Goal: Transaction & Acquisition: Purchase product/service

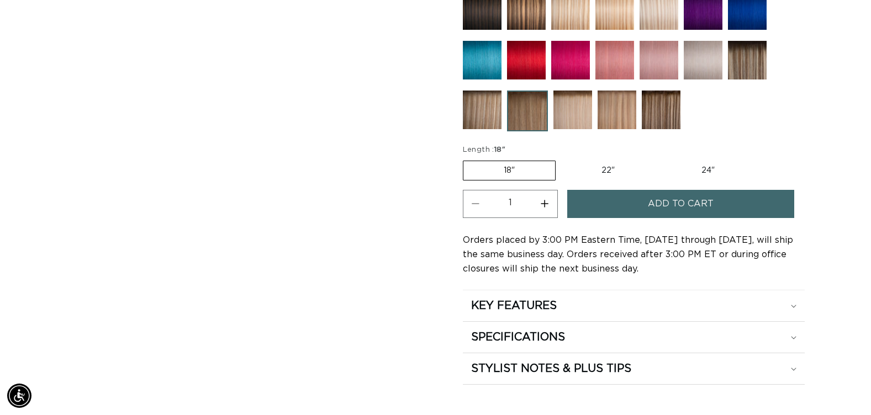
click at [542, 203] on button "Increase quantity for Erie Root Tap - Keratin Fusion" at bounding box center [544, 204] width 25 height 28
click at [544, 203] on button "Increase quantity for Erie Root Tap - Keratin Fusion" at bounding box center [544, 204] width 25 height 28
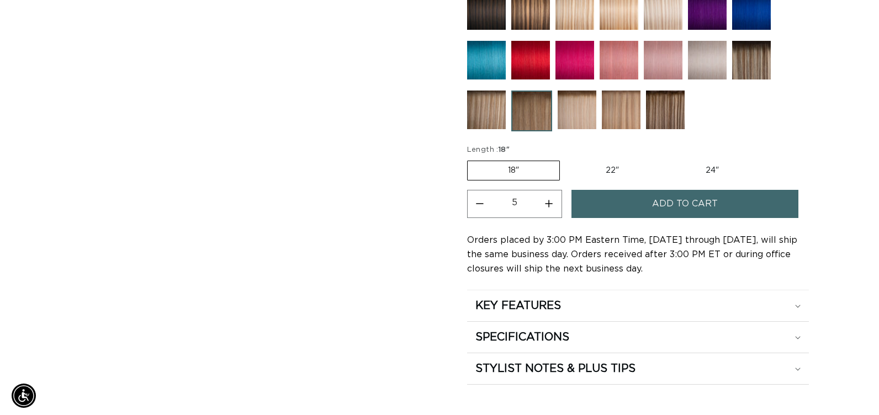
scroll to position [0, 1585]
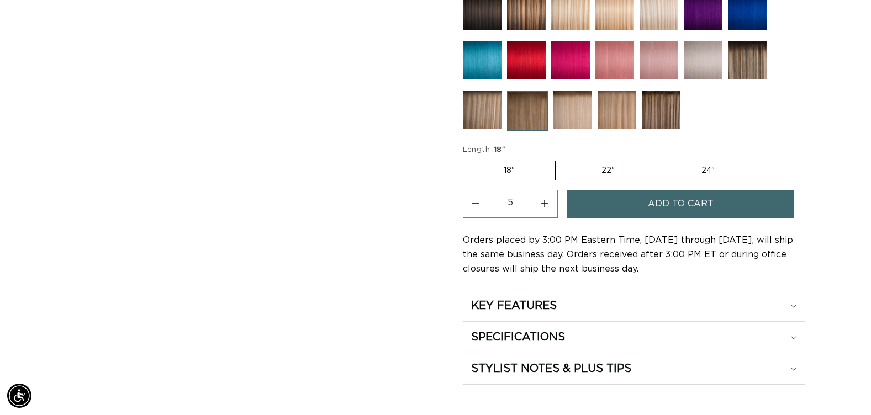
click at [544, 203] on button "Increase quantity for Erie Root Tap - Keratin Fusion" at bounding box center [544, 204] width 25 height 28
type input "7"
click at [611, 203] on button "Add to cart" at bounding box center [680, 204] width 227 height 28
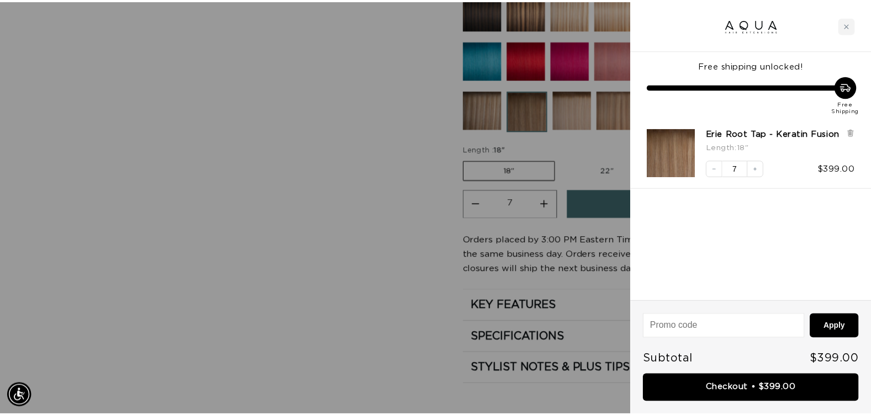
scroll to position [0, 1601]
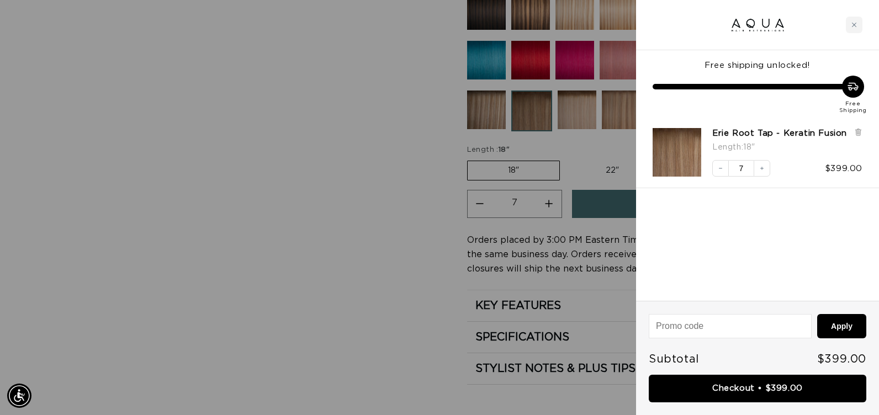
click at [348, 177] on div at bounding box center [439, 207] width 879 height 415
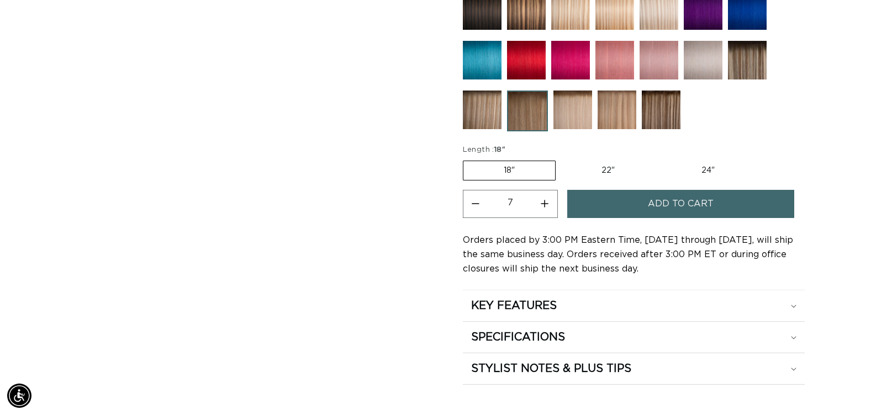
scroll to position [0, 0]
click at [657, 111] on img at bounding box center [661, 110] width 39 height 39
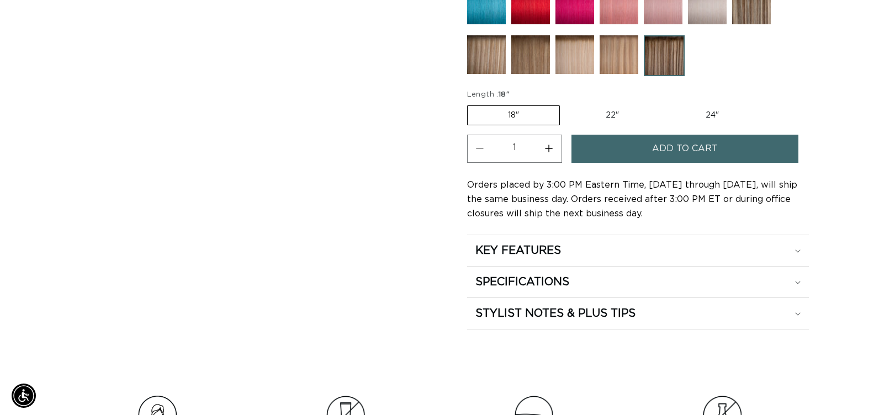
scroll to position [0, 792]
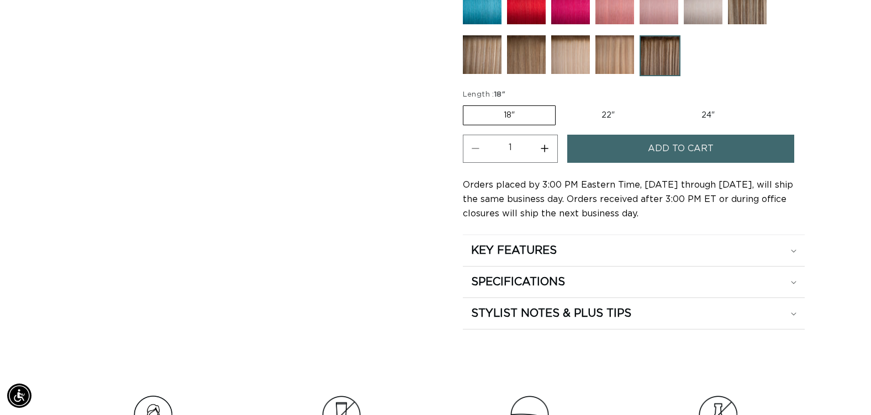
click at [543, 151] on button "Increase quantity for Como Root Tap - Keratin Fusion" at bounding box center [544, 149] width 25 height 28
type input "2"
click at [590, 152] on button "Add to cart" at bounding box center [680, 149] width 227 height 28
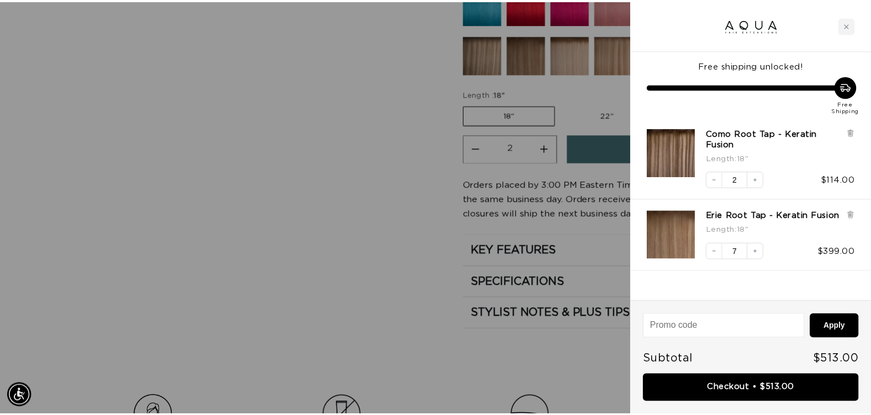
scroll to position [0, 801]
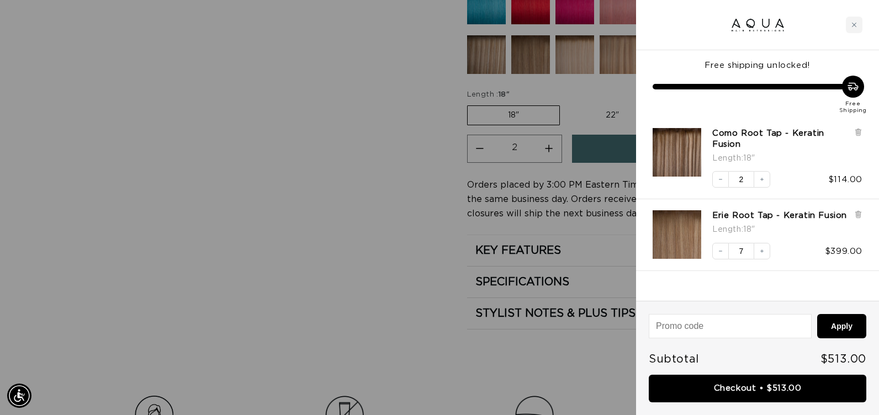
click at [338, 155] on div at bounding box center [439, 207] width 879 height 415
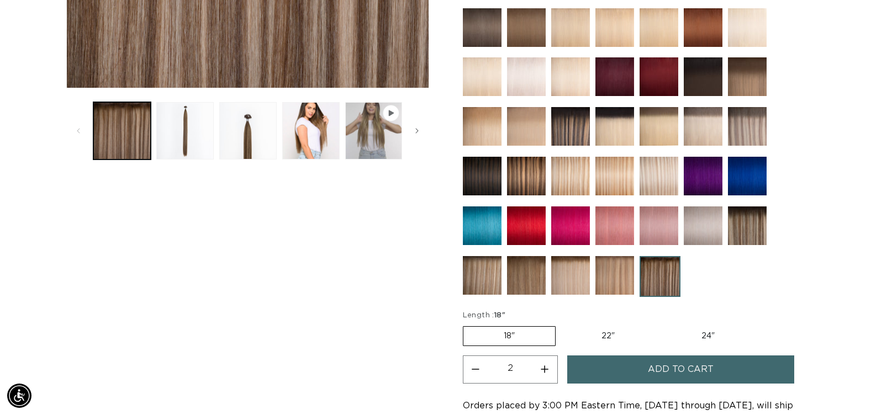
scroll to position [0, 1585]
click at [756, 124] on img at bounding box center [747, 126] width 39 height 39
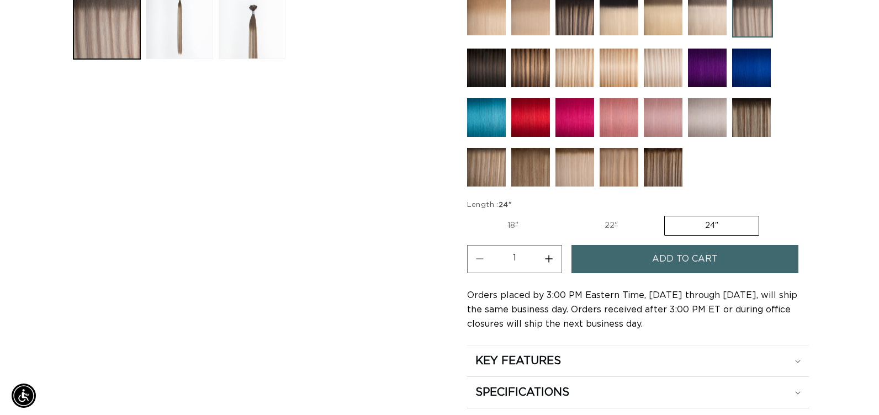
scroll to position [0, 792]
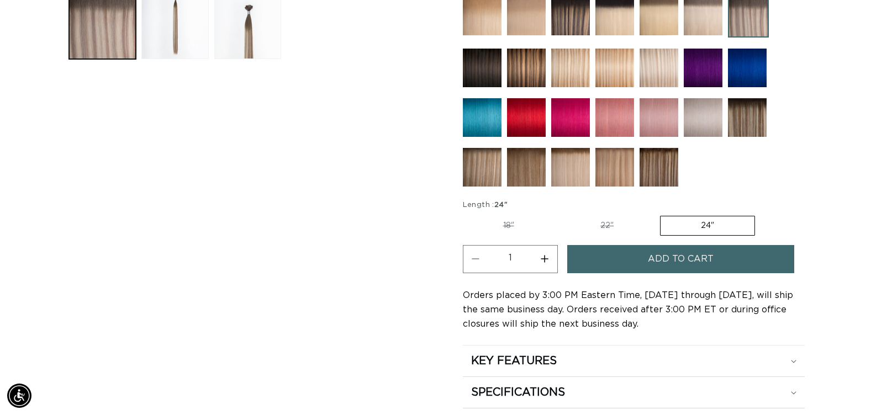
click at [546, 259] on button "Increase quantity for Arctic Rooted - Keratin Fusion" at bounding box center [544, 259] width 25 height 28
type input "2"
click at [606, 269] on button "Add to cart" at bounding box center [680, 259] width 227 height 28
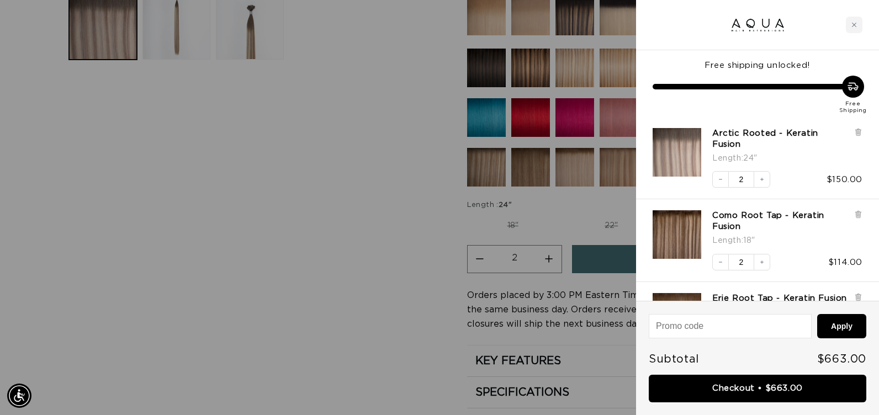
scroll to position [0, 0]
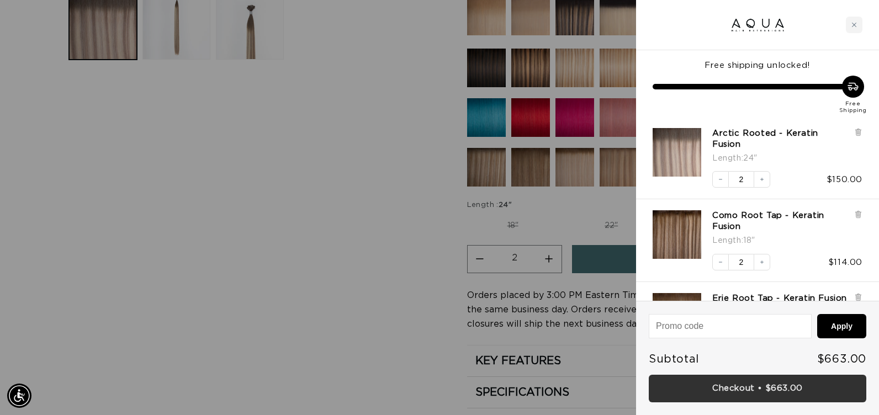
click at [745, 396] on link "Checkout • $663.00" at bounding box center [758, 389] width 218 height 28
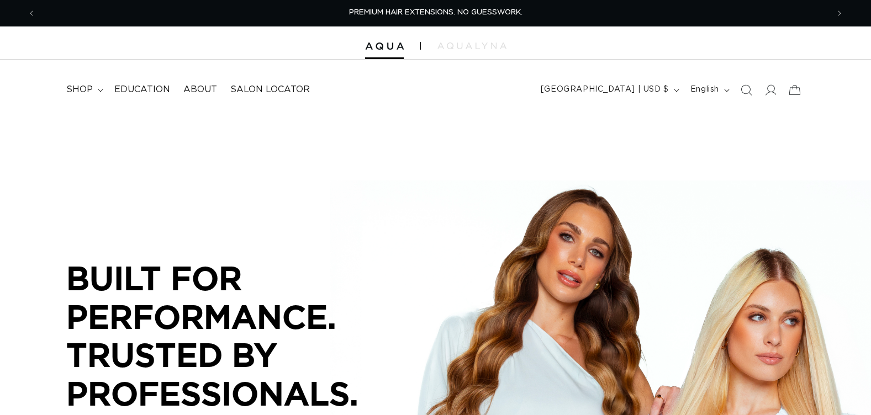
click at [744, 91] on icon "Search" at bounding box center [745, 89] width 11 height 11
click at [744, 91] on icon "Search" at bounding box center [746, 90] width 12 height 12
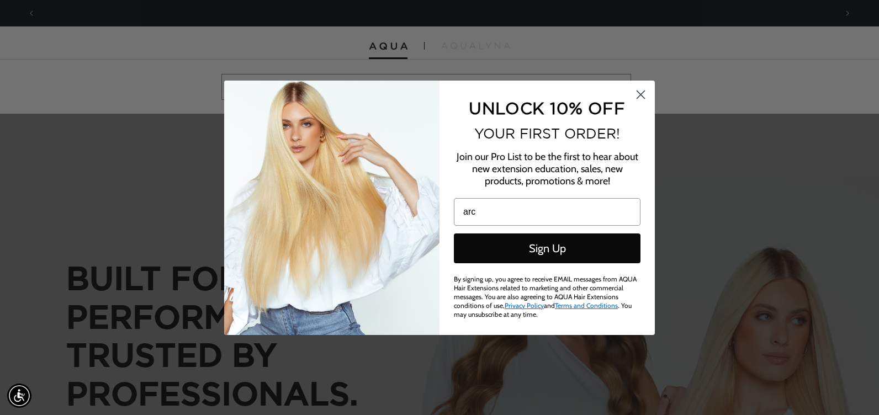
scroll to position [0, 801]
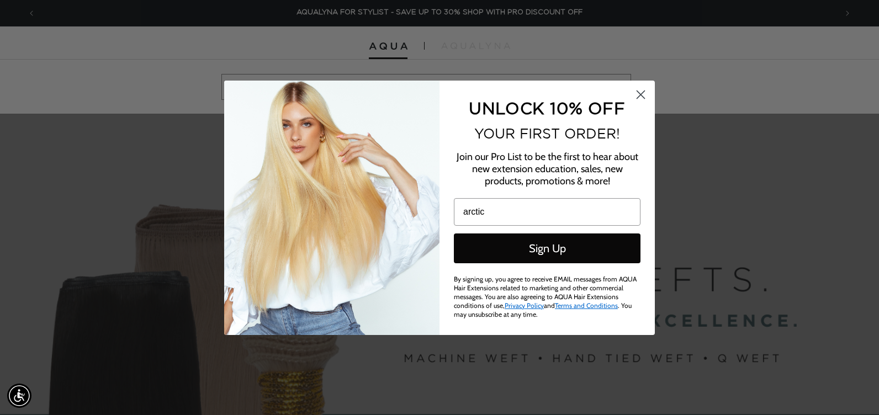
type input "arctic"
click at [639, 97] on icon "Close dialog" at bounding box center [641, 95] width 8 height 8
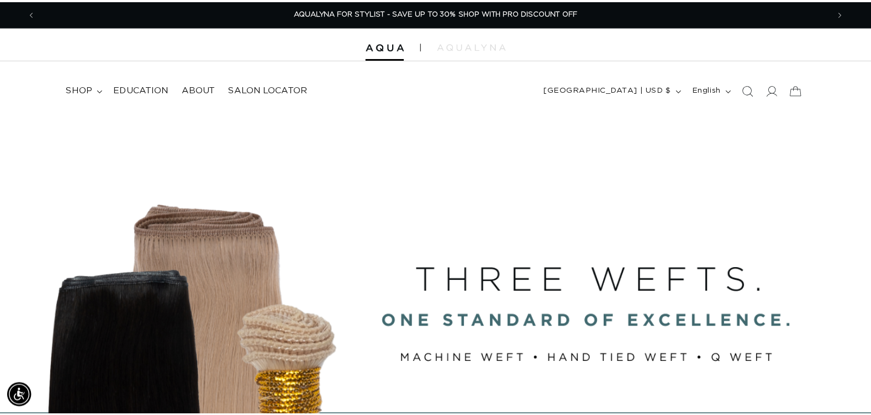
scroll to position [0, 1585]
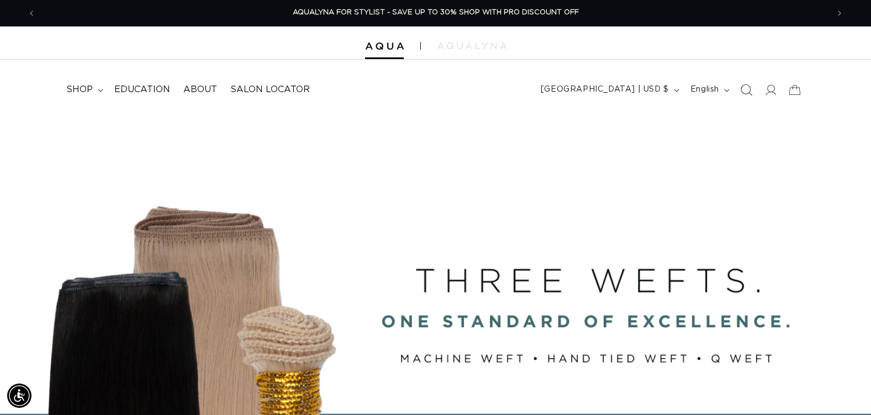
click at [745, 88] on icon "Search" at bounding box center [746, 90] width 12 height 12
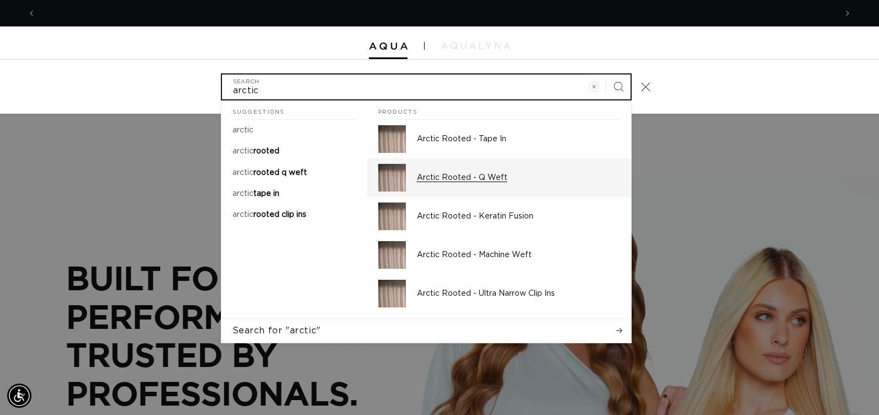
scroll to position [0, 1601]
type input "arctic"
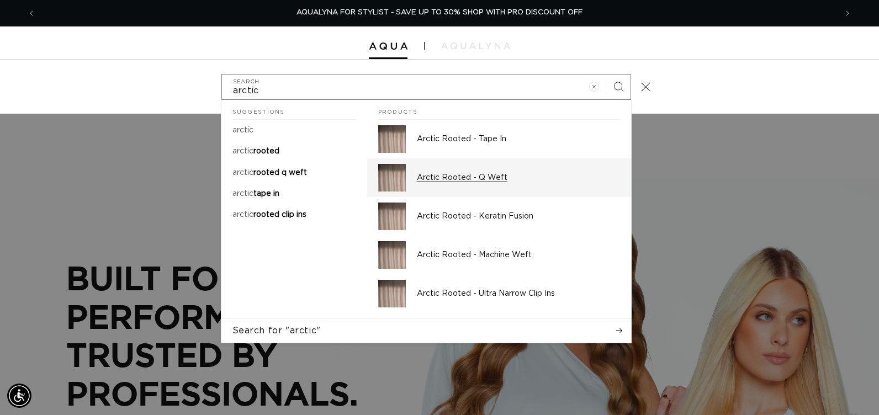
click at [391, 180] on img "Search" at bounding box center [392, 178] width 28 height 28
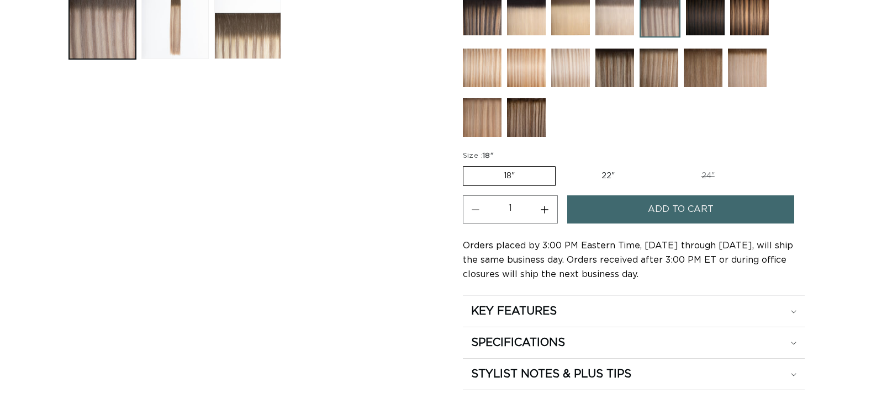
click at [646, 201] on button "Add to cart" at bounding box center [680, 209] width 227 height 28
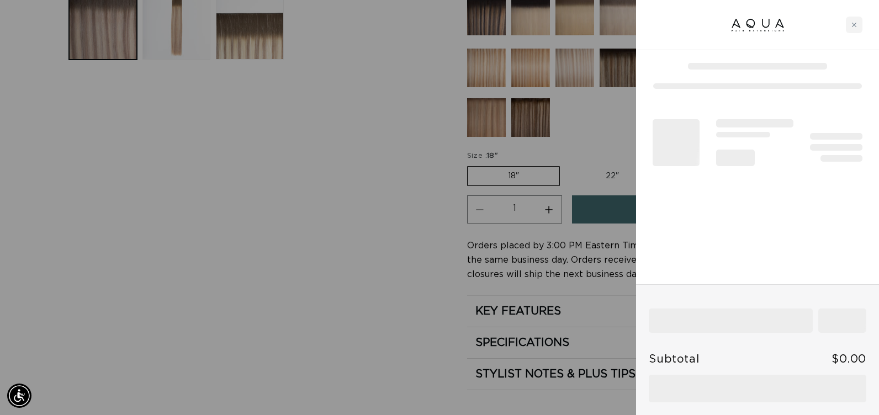
scroll to position [0, 801]
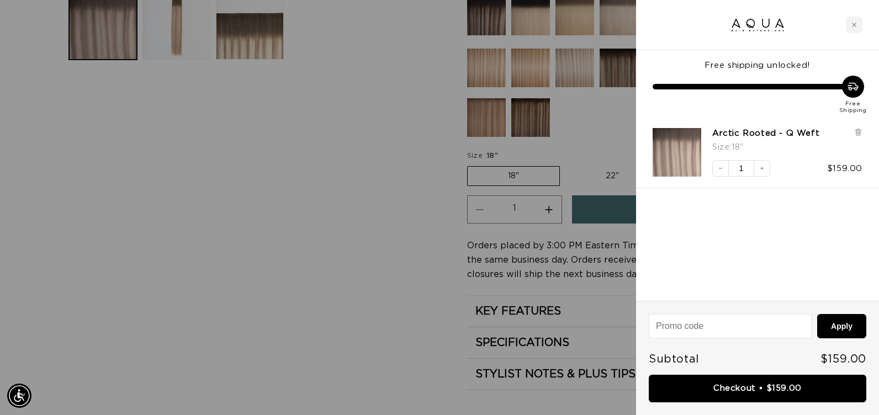
click at [338, 235] on div at bounding box center [439, 207] width 879 height 415
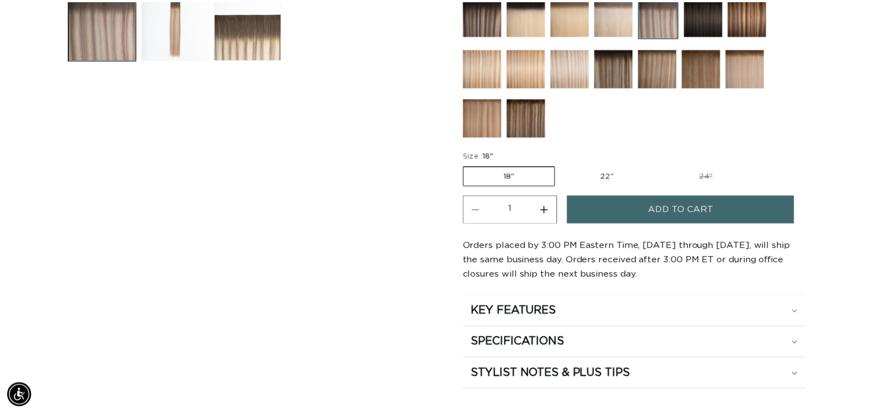
scroll to position [0, 1585]
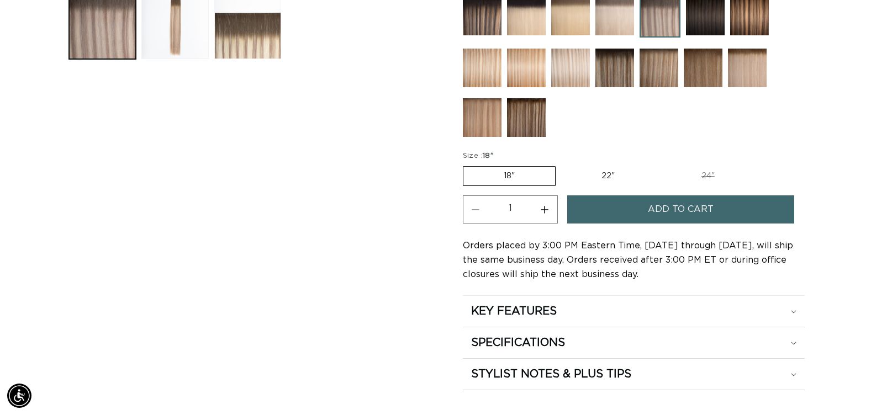
click at [611, 176] on label "22" Variant sold out or unavailable" at bounding box center [608, 176] width 94 height 19
click at [562, 165] on input "22" Variant sold out or unavailable" at bounding box center [561, 164] width 1 height 1
radio input "true"
click at [546, 211] on button "Increase quantity for Arctic Rooted - Q Weft" at bounding box center [544, 209] width 25 height 28
type input "2"
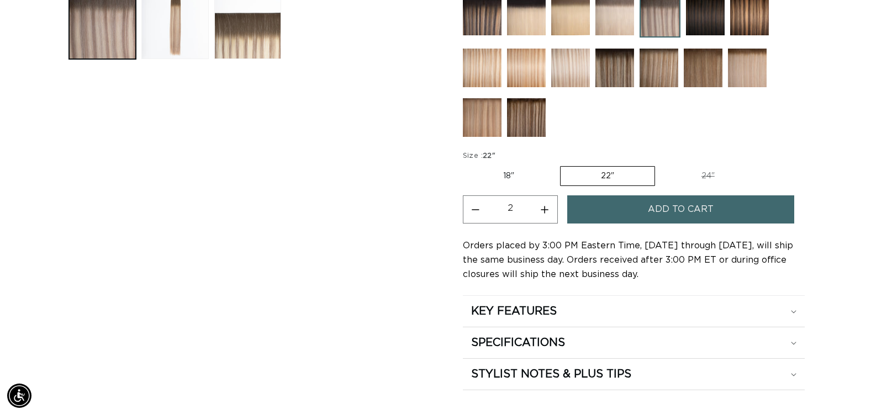
click at [620, 219] on button "Add to cart" at bounding box center [680, 209] width 227 height 28
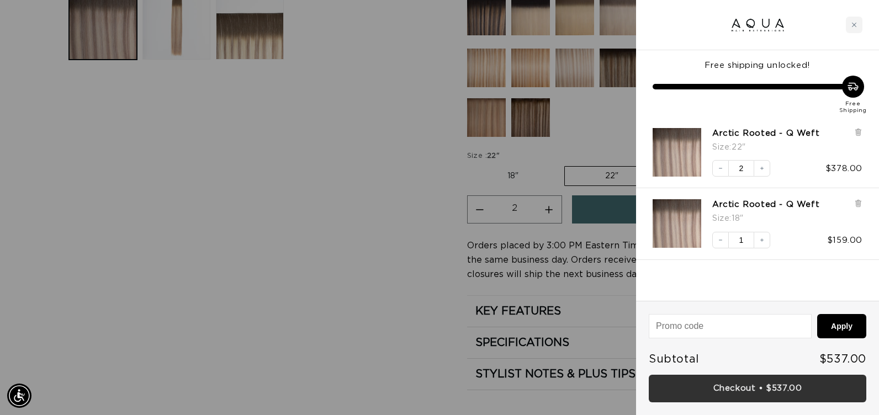
click at [733, 385] on link "Checkout • $537.00" at bounding box center [758, 389] width 218 height 28
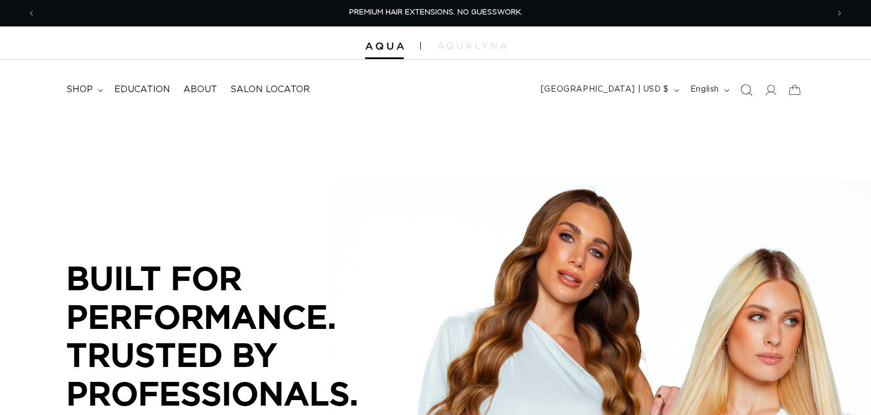
click at [748, 96] on icon "Search" at bounding box center [746, 90] width 12 height 12
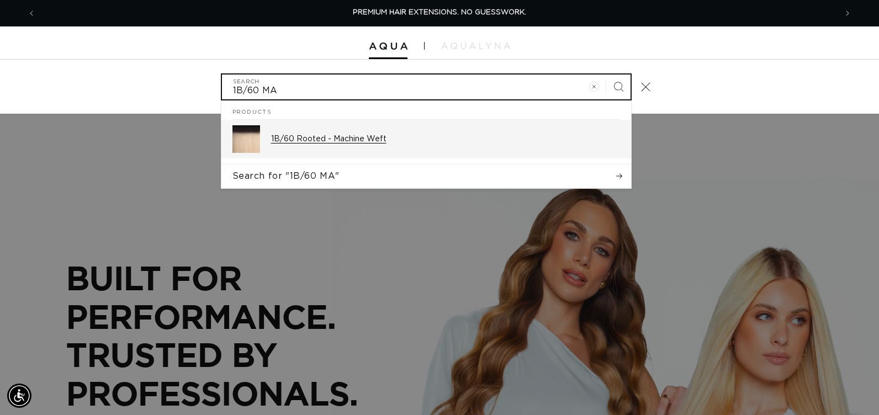
type input "1B/60 MA"
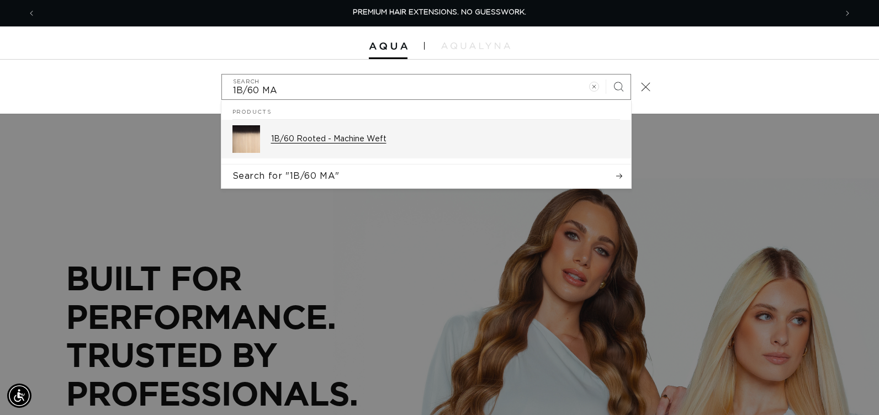
click at [373, 141] on p "1B/60 Rooted - Machine Weft" at bounding box center [445, 139] width 349 height 10
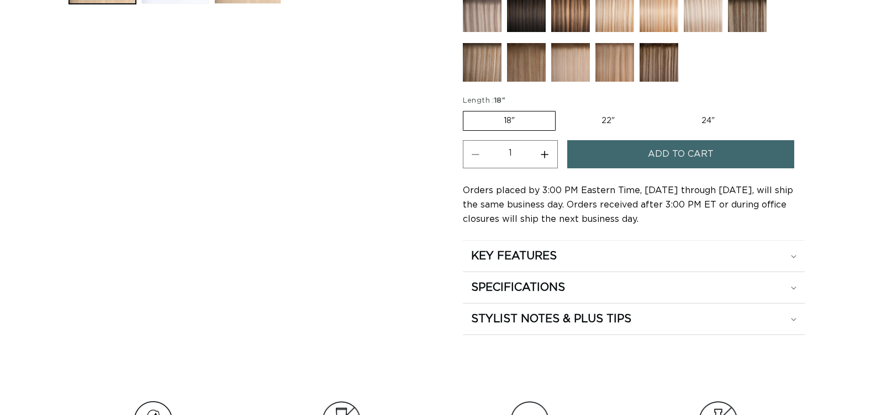
click at [710, 124] on label "24" Variant sold out or unavailable" at bounding box center [708, 121] width 94 height 19
click at [661, 109] on input "24" Variant sold out or unavailable" at bounding box center [660, 109] width 1 height 1
radio input "true"
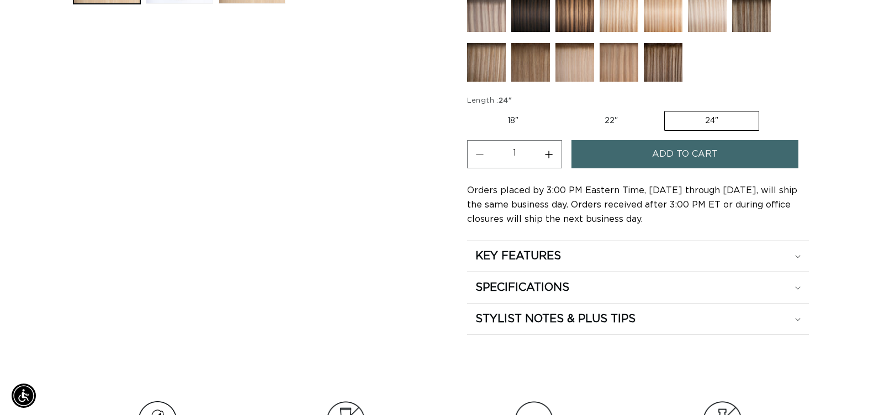
scroll to position [0, 792]
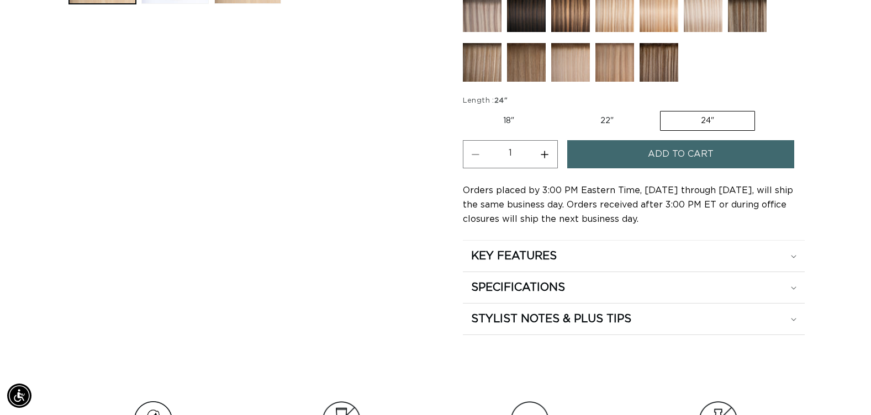
click at [706, 152] on span "Add to cart" at bounding box center [681, 154] width 66 height 28
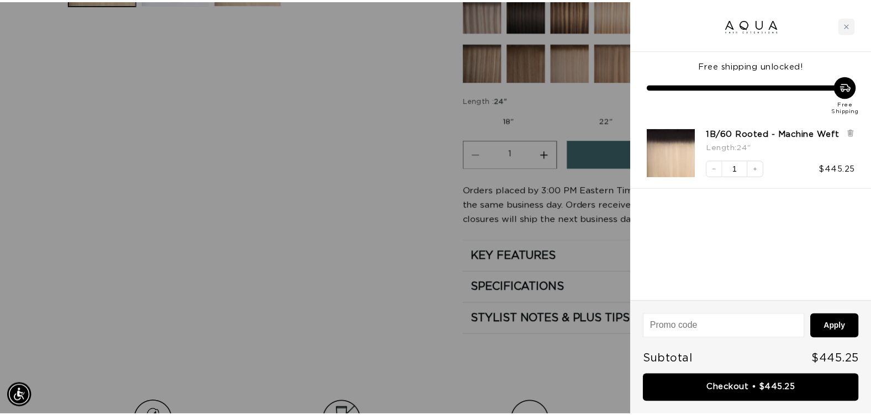
scroll to position [0, 1601]
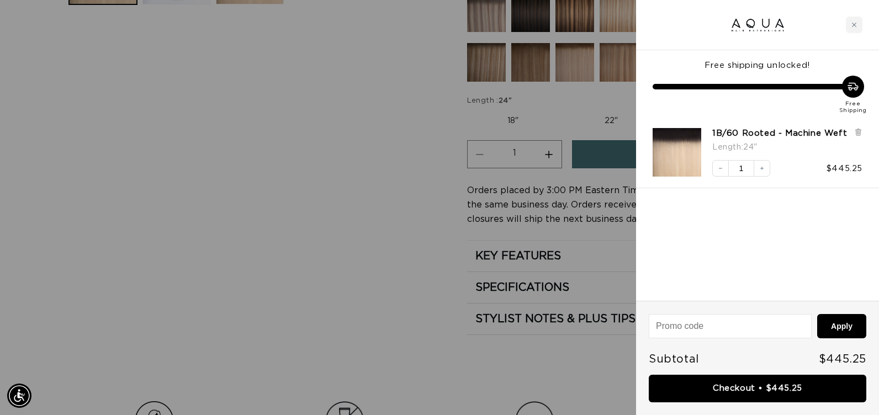
click at [324, 195] on div at bounding box center [439, 207] width 879 height 415
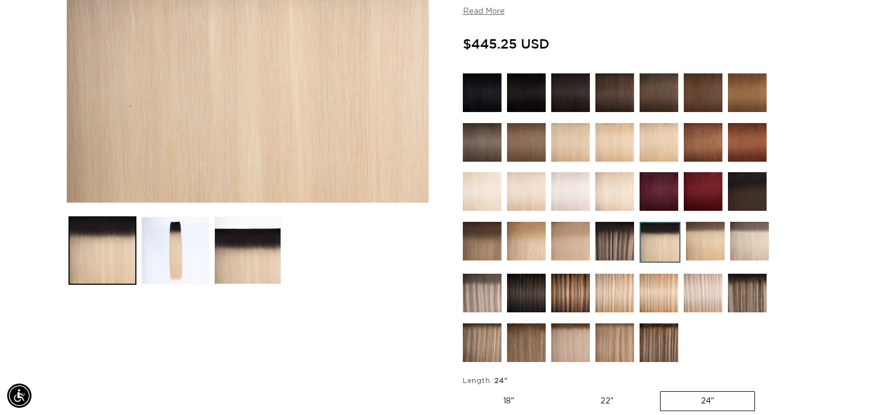
scroll to position [166, 0]
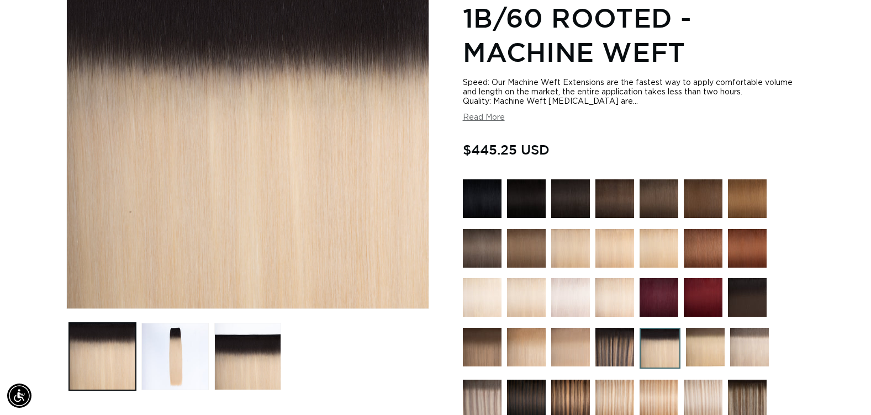
click at [613, 200] on img at bounding box center [614, 198] width 39 height 39
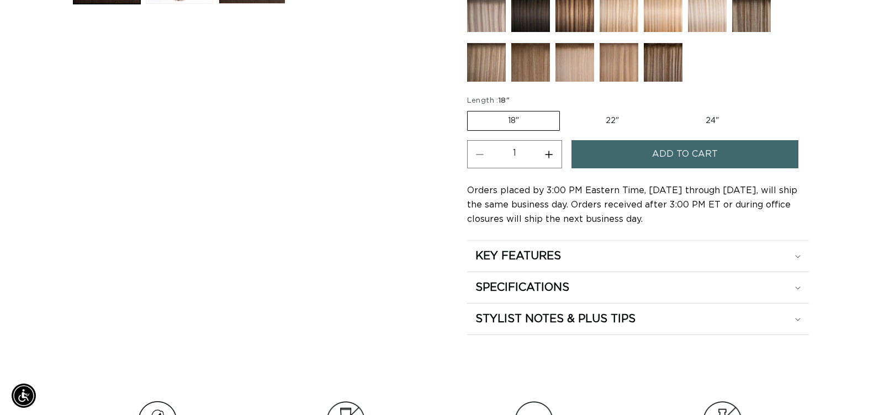
scroll to position [0, 792]
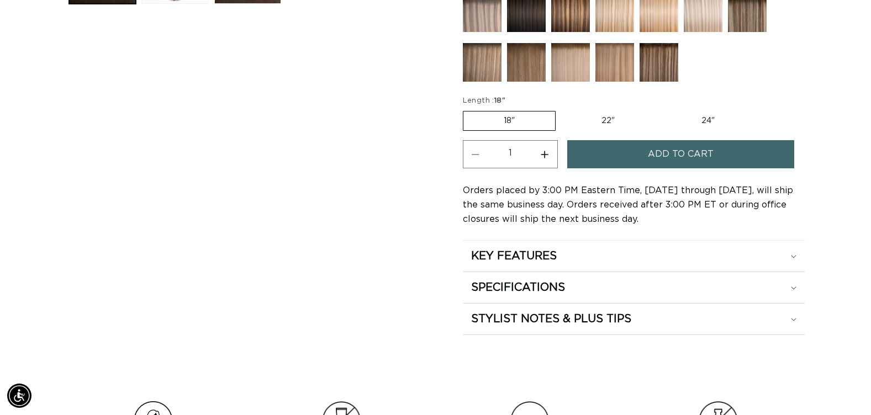
click at [601, 121] on label "22" Variant sold out or unavailable" at bounding box center [608, 121] width 94 height 19
click at [562, 109] on input "22" Variant sold out or unavailable" at bounding box center [561, 109] width 1 height 1
radio input "true"
click at [615, 150] on button "Add to cart" at bounding box center [680, 154] width 227 height 28
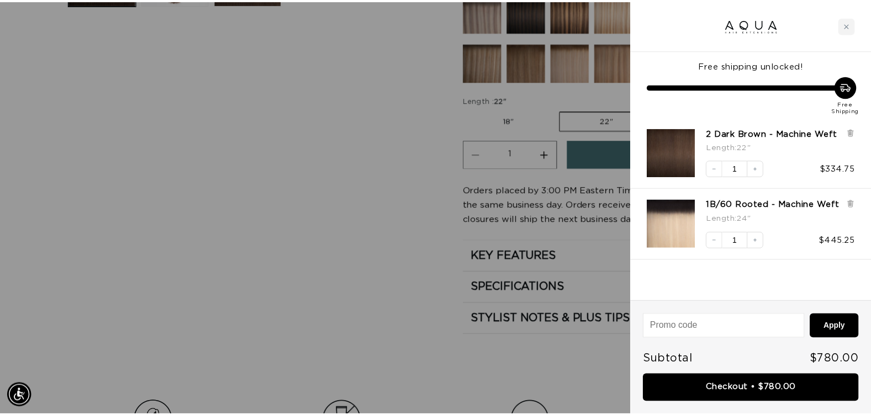
scroll to position [0, 1601]
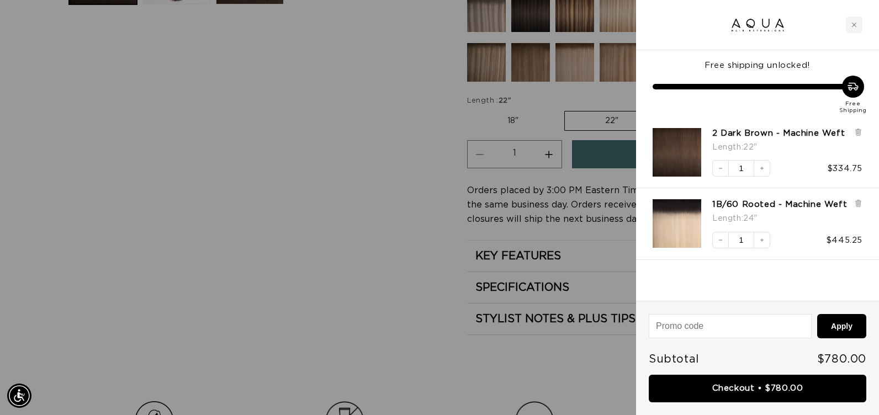
click at [303, 245] on div at bounding box center [439, 207] width 879 height 415
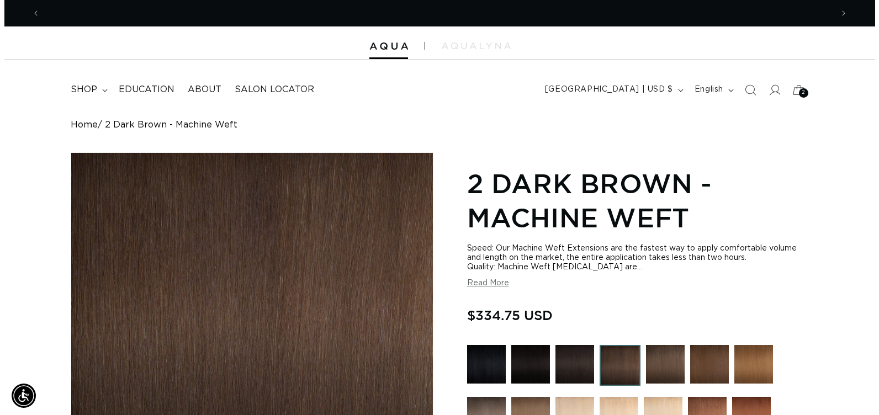
scroll to position [0, 0]
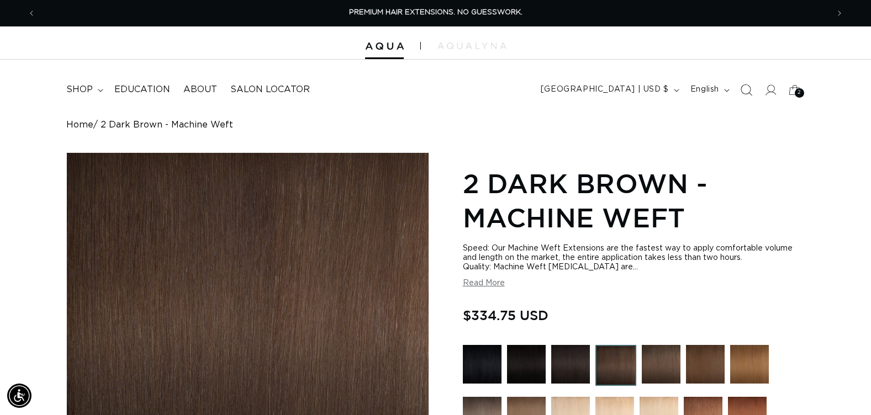
click at [748, 92] on icon "Search" at bounding box center [746, 90] width 12 height 12
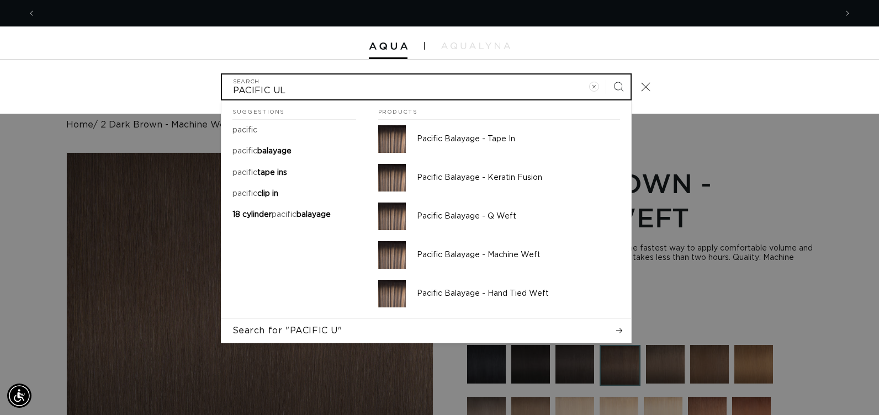
scroll to position [0, 1601]
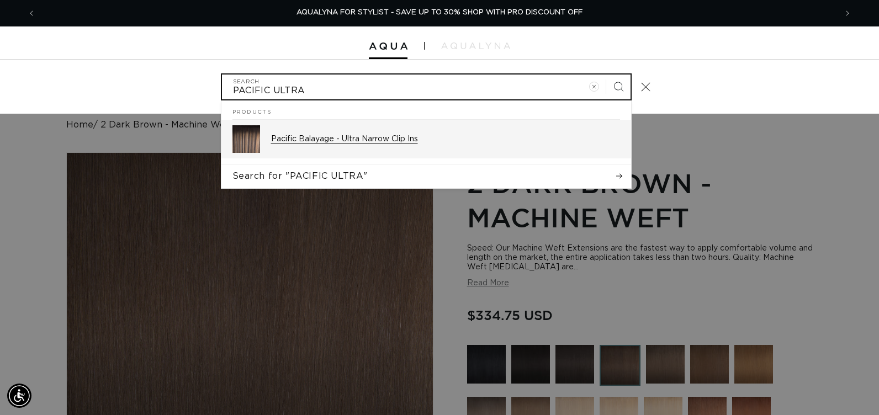
type input "PACIFIC ULTRA"
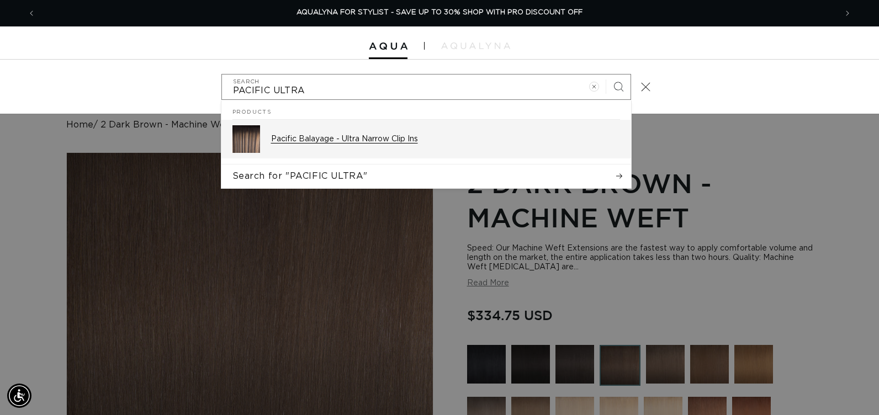
click at [395, 137] on p "Pacific Balayage - Ultra Narrow Clip Ins" at bounding box center [445, 139] width 349 height 10
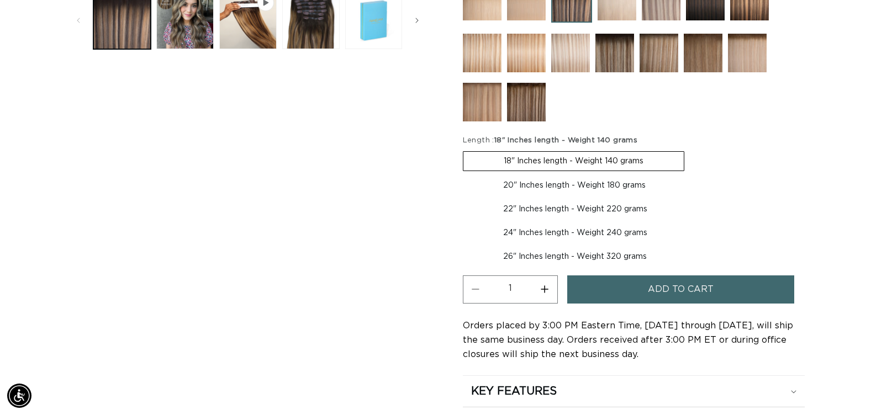
scroll to position [0, 1585]
click at [644, 284] on button "Add to cart" at bounding box center [680, 290] width 227 height 28
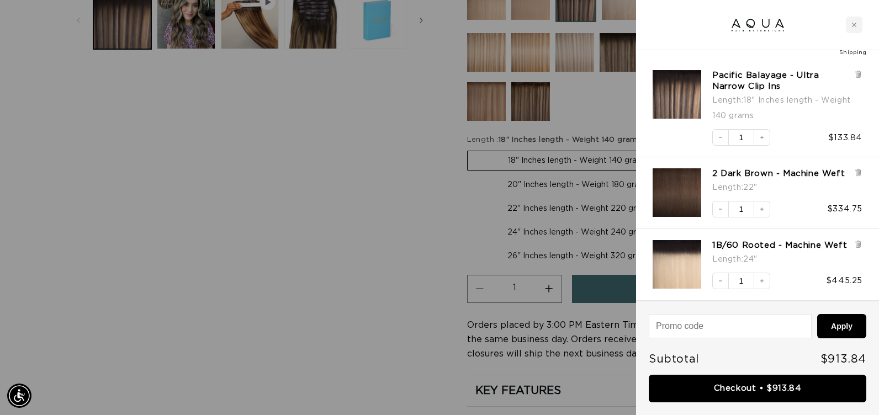
scroll to position [0, 0]
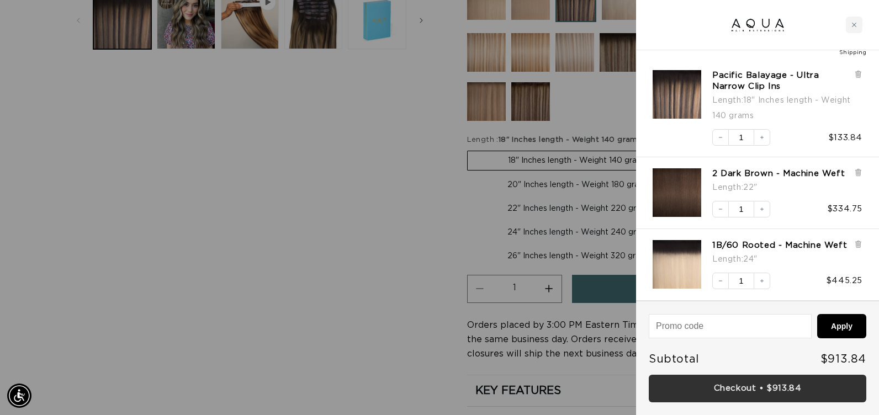
click at [731, 393] on link "Checkout • $913.84" at bounding box center [758, 389] width 218 height 28
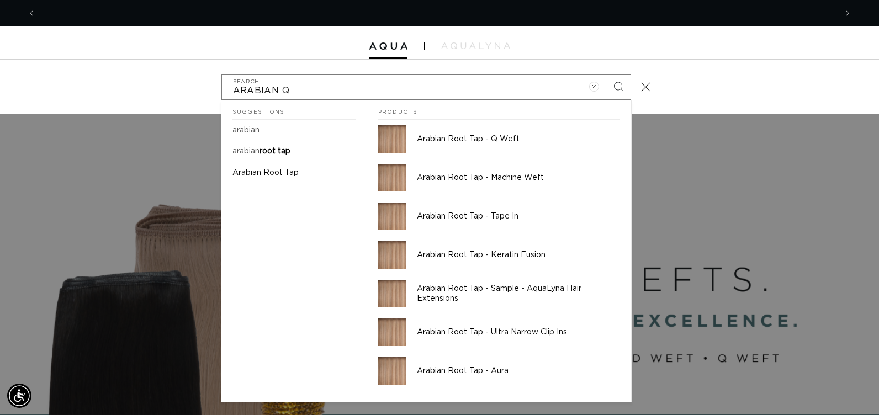
scroll to position [0, 1601]
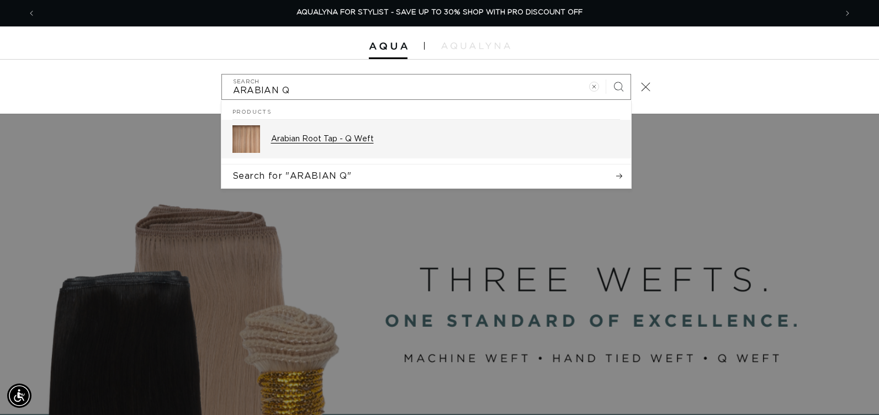
type input "ARABIAN Q"
click at [298, 137] on p "Arabian Root Tap - Q Weft" at bounding box center [445, 139] width 349 height 10
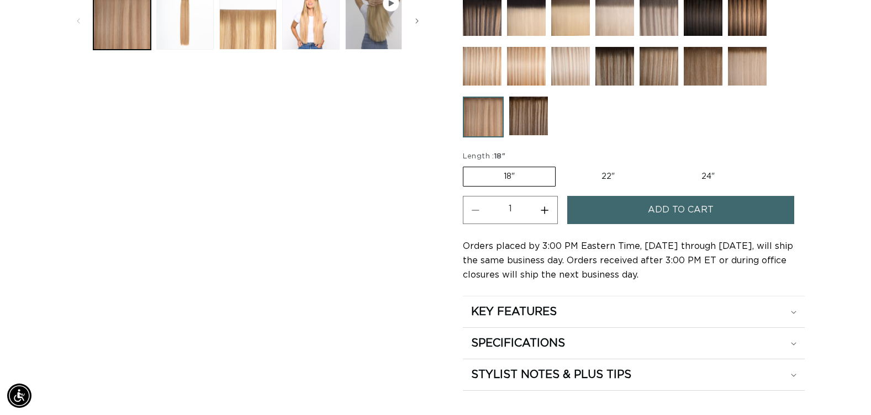
scroll to position [0, 792]
click at [611, 214] on button "Add to cart" at bounding box center [680, 209] width 227 height 28
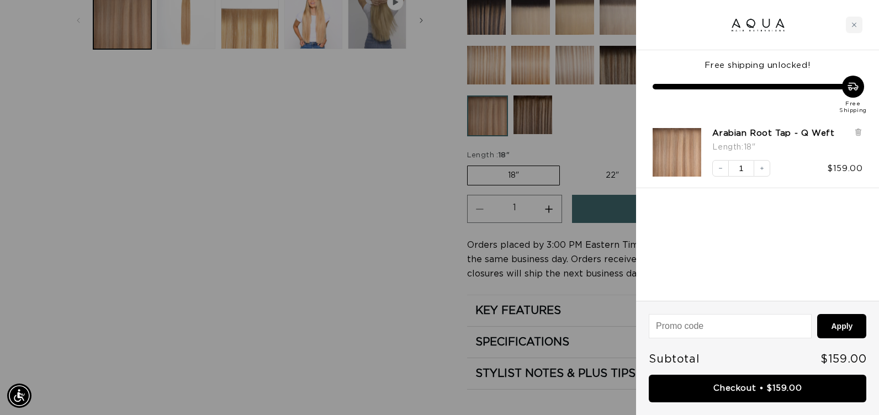
scroll to position [0, 1601]
click at [383, 209] on div at bounding box center [439, 207] width 879 height 415
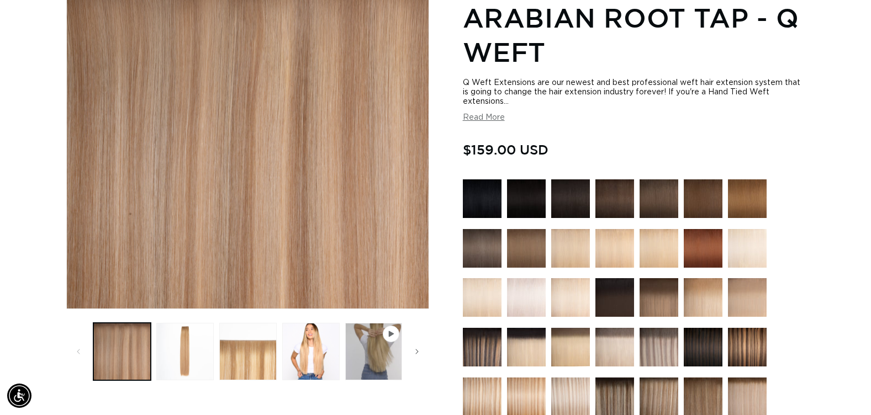
scroll to position [0, 0]
click at [618, 192] on img at bounding box center [614, 198] width 39 height 39
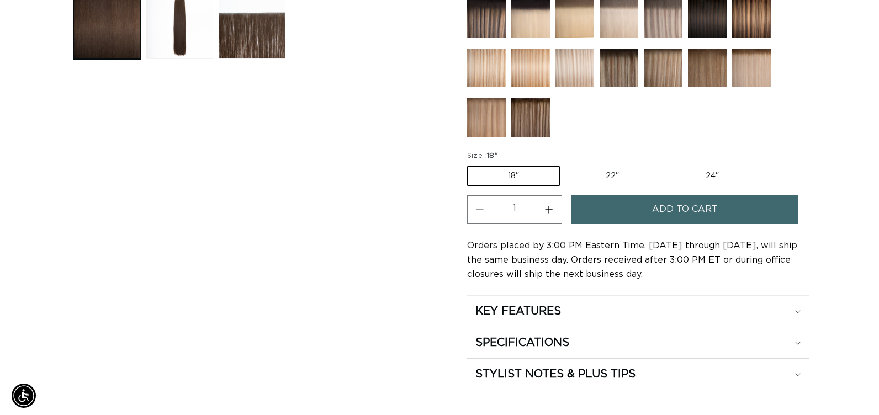
scroll to position [0, 792]
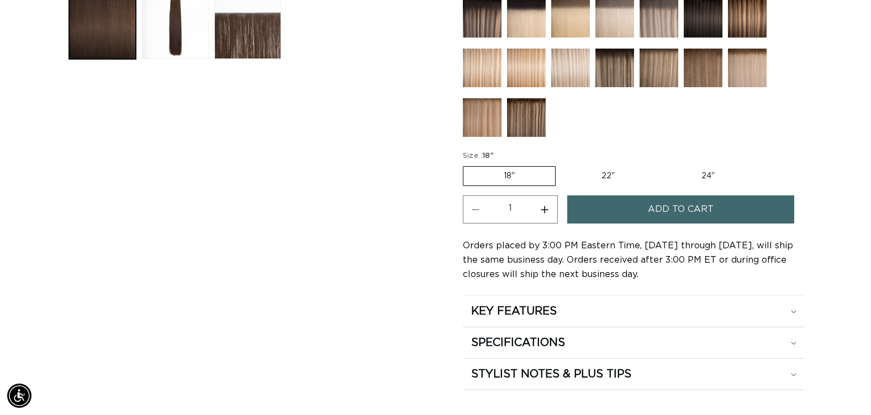
click at [623, 209] on button "Add to cart" at bounding box center [680, 209] width 227 height 28
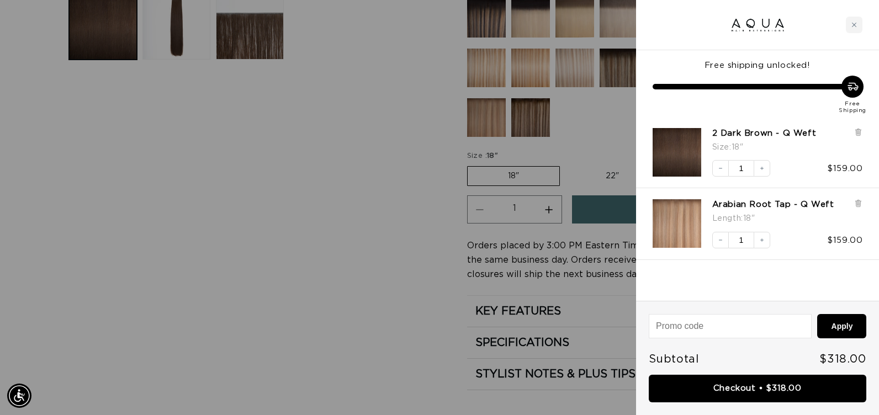
scroll to position [0, 0]
click at [858, 135] on icon at bounding box center [858, 133] width 4 height 6
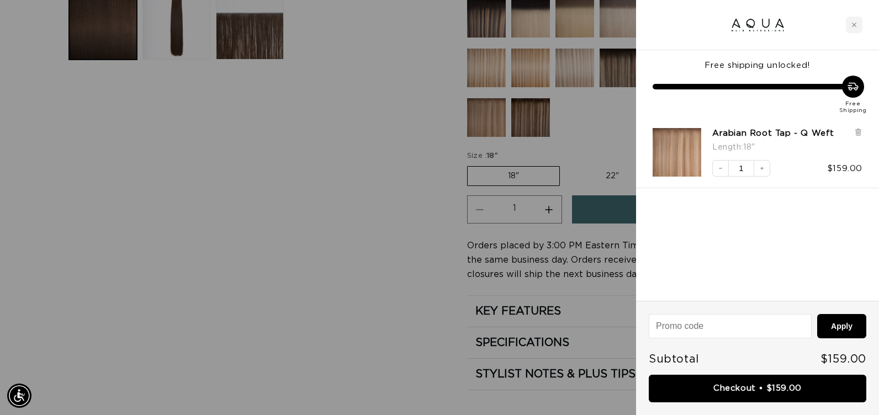
click at [348, 243] on div at bounding box center [439, 207] width 879 height 415
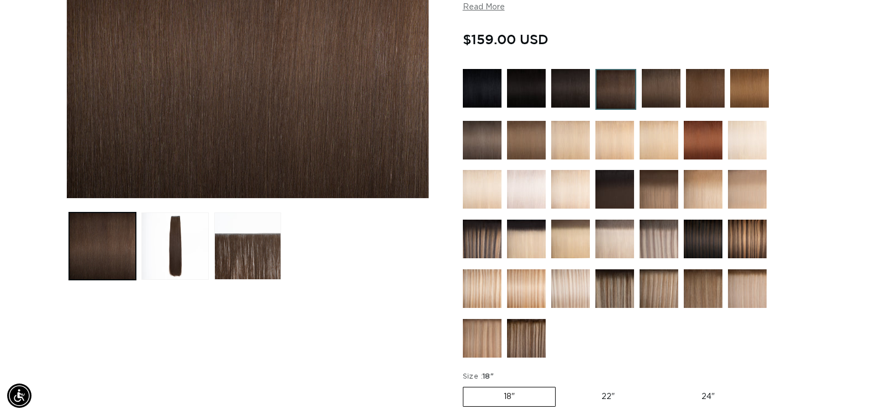
scroll to position [0, 0]
click at [668, 86] on img at bounding box center [661, 88] width 39 height 39
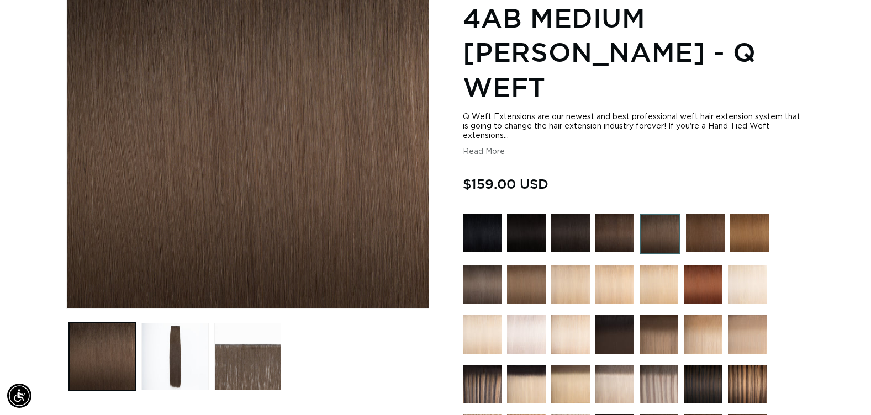
click at [723, 214] on img at bounding box center [705, 233] width 39 height 39
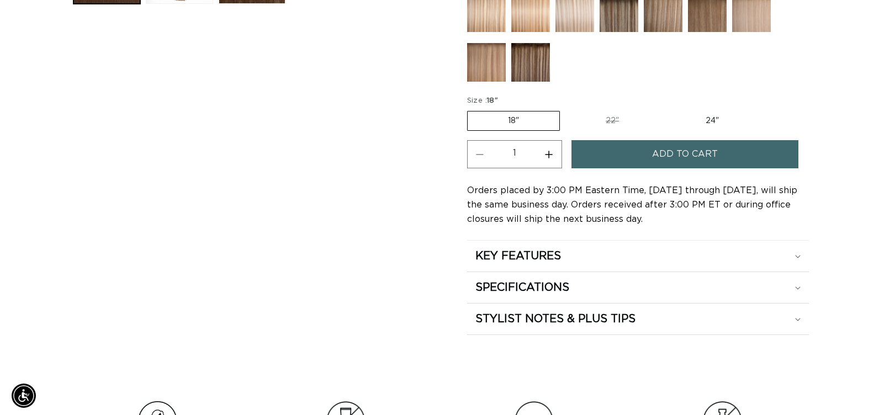
scroll to position [0, 792]
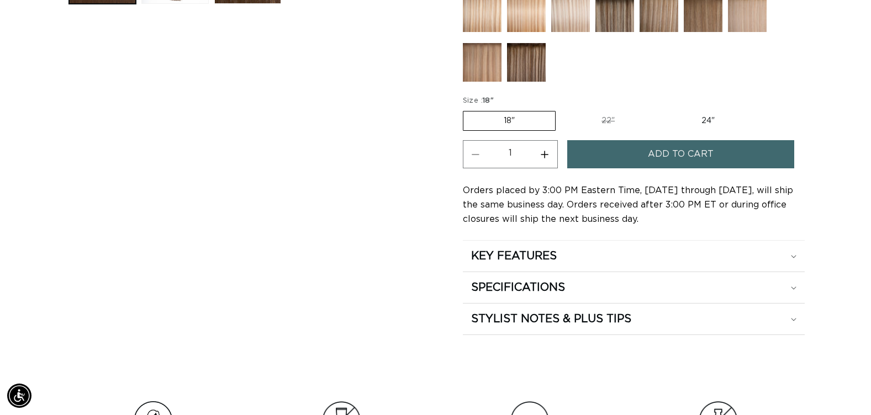
click at [665, 153] on span "Add to cart" at bounding box center [681, 154] width 66 height 28
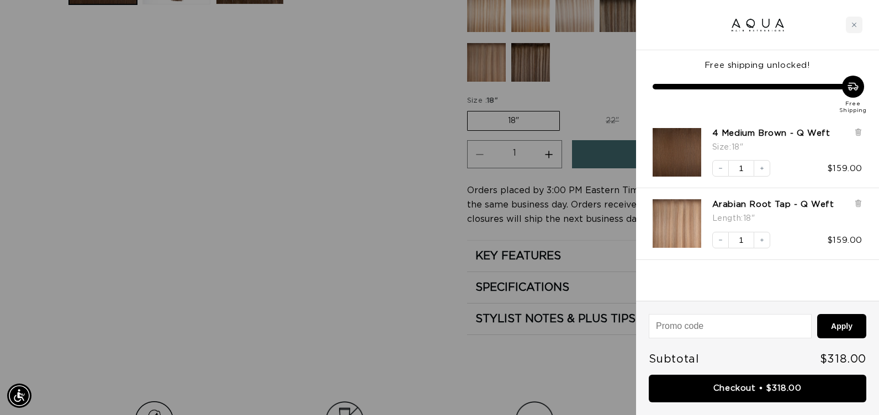
scroll to position [0, 0]
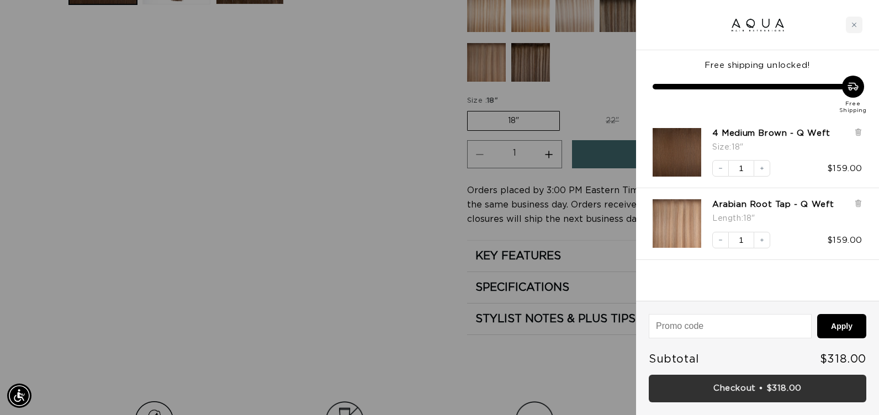
click at [652, 379] on link "Checkout • $318.00" at bounding box center [758, 389] width 218 height 28
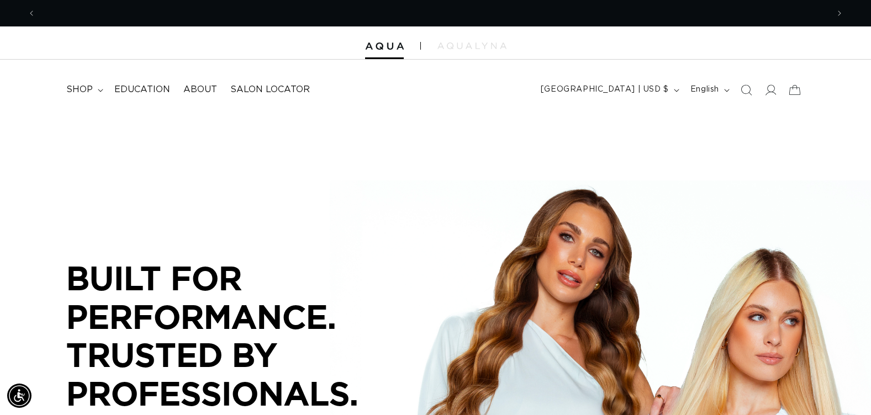
scroll to position [0, 792]
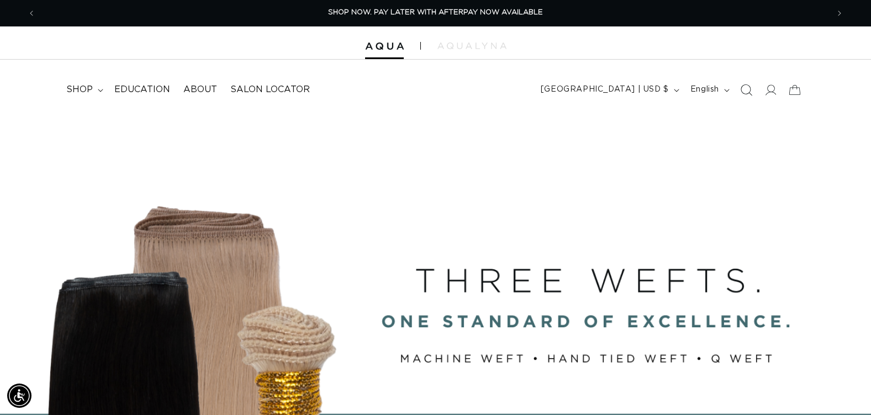
click at [745, 89] on icon "Search" at bounding box center [746, 90] width 12 height 12
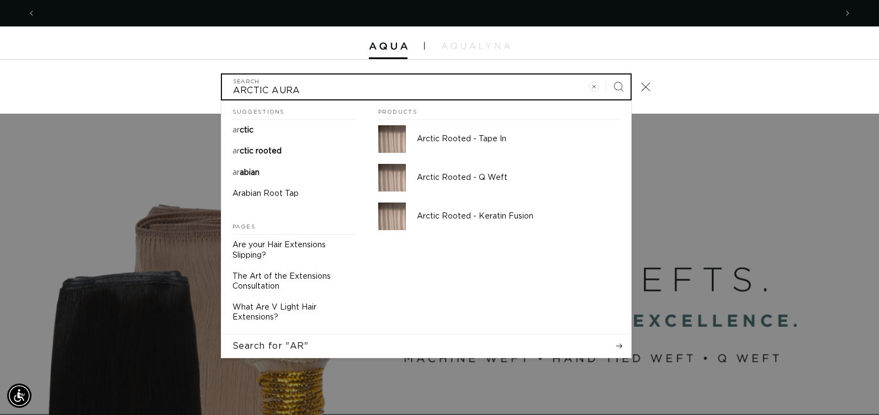
scroll to position [0, 0]
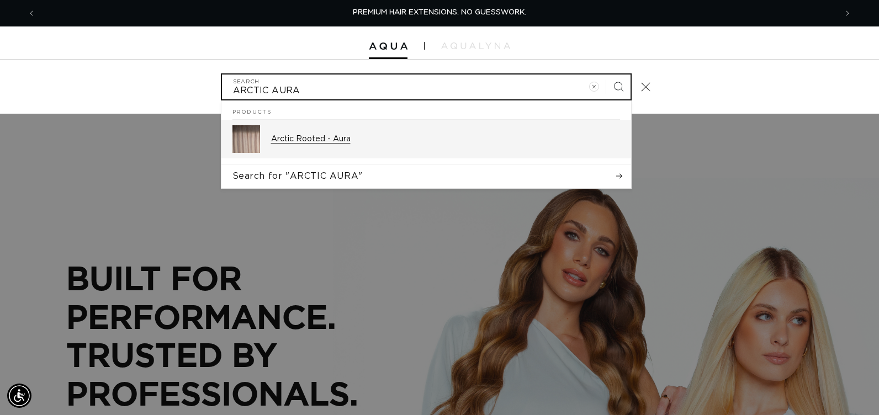
type input "ARCTIC AURA"
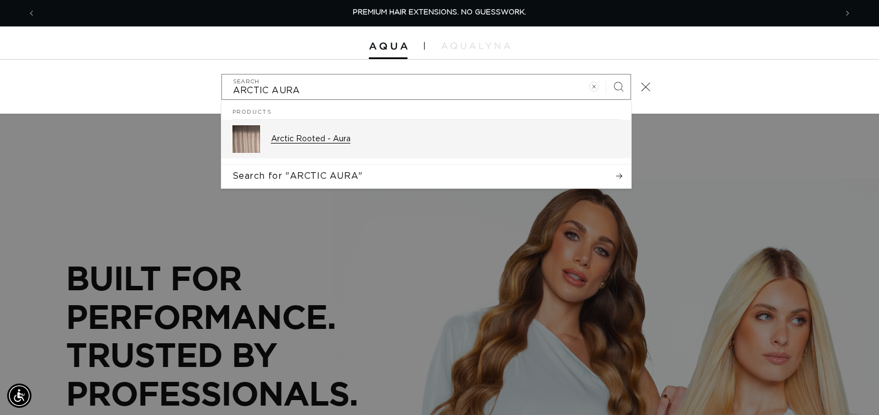
click at [356, 142] on p "Arctic Rooted - Aura" at bounding box center [445, 139] width 349 height 10
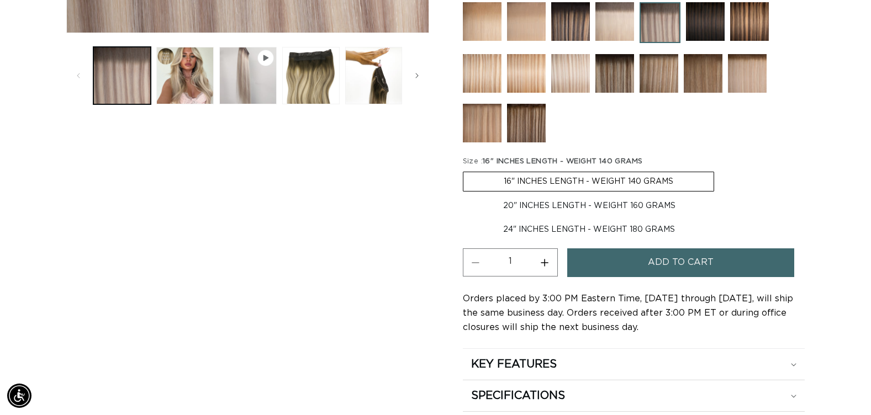
click at [592, 259] on button "Add to cart" at bounding box center [680, 262] width 227 height 28
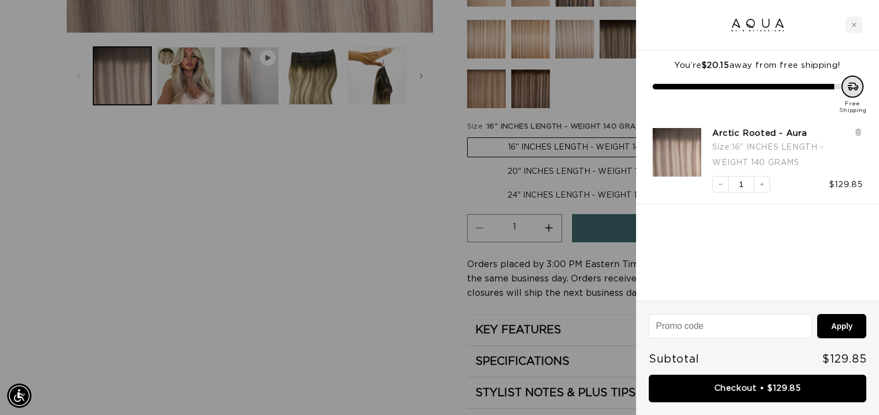
scroll to position [0, 1601]
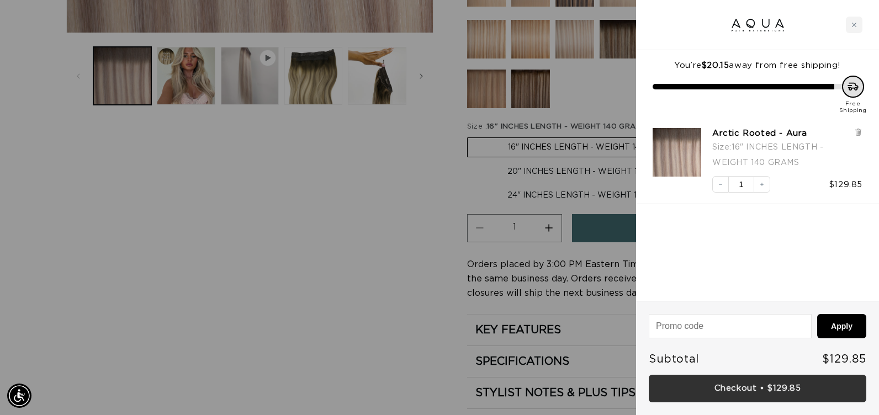
click at [655, 385] on link "Checkout • $129.85" at bounding box center [758, 389] width 218 height 28
